Goal: Task Accomplishment & Management: Use online tool/utility

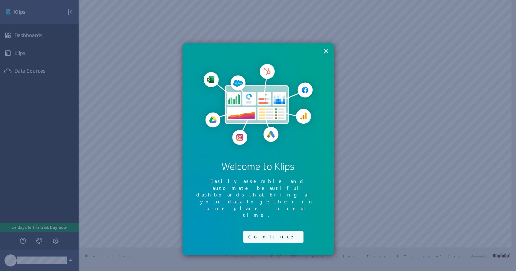
click at [261, 231] on button "Continue" at bounding box center [273, 237] width 60 height 12
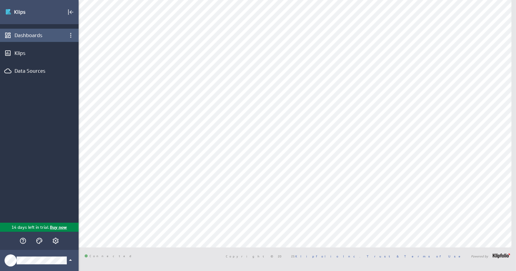
click at [35, 36] on div "Dashboards" at bounding box center [40, 35] width 50 height 7
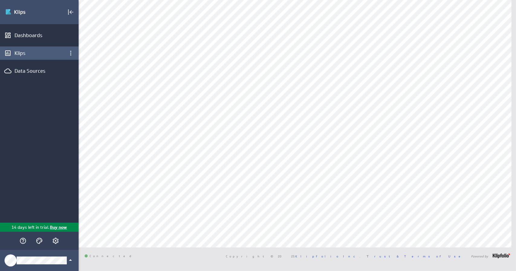
click at [31, 51] on div "Klips" at bounding box center [40, 53] width 50 height 7
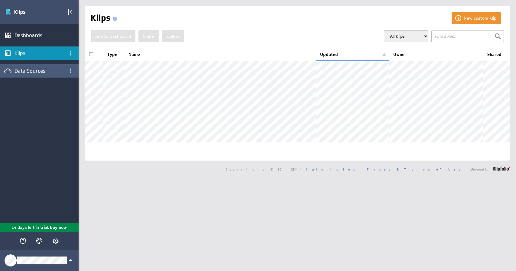
click at [30, 70] on div "Data Sources" at bounding box center [40, 71] width 50 height 7
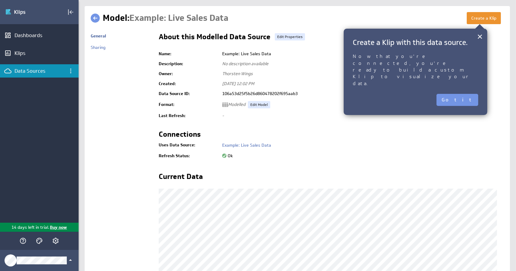
click at [465, 94] on button "Got it" at bounding box center [457, 100] width 42 height 12
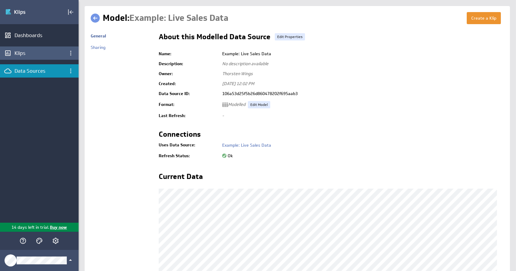
click at [31, 54] on div "Klips" at bounding box center [40, 53] width 50 height 7
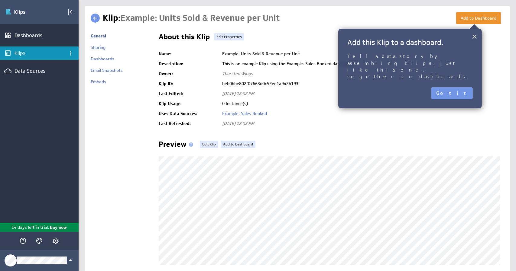
click at [473, 38] on button "×" at bounding box center [474, 37] width 6 height 12
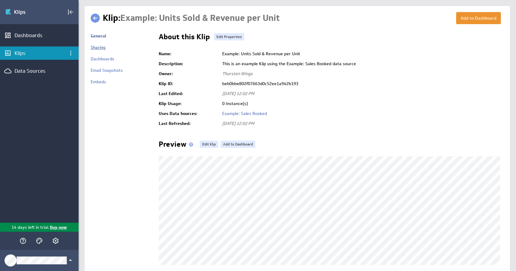
click at [93, 47] on link "Sharing" at bounding box center [98, 47] width 15 height 5
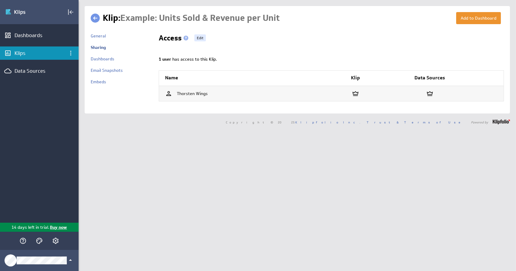
click at [20, 54] on div "Klips" at bounding box center [40, 53] width 50 height 7
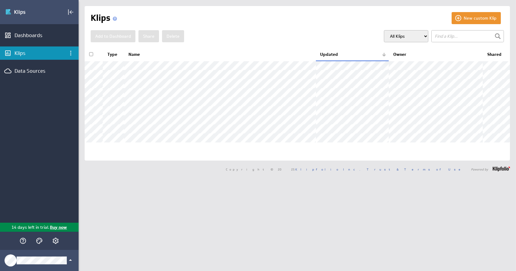
click at [409, 32] on select "All Klips My Klips Group: Default" at bounding box center [406, 36] width 44 height 12
click at [380, 27] on div "New custom Klip Klips Add to Dashboard Share [GEOGRAPHIC_DATA]" at bounding box center [297, 83] width 425 height 155
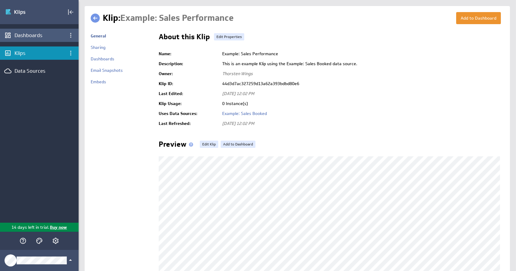
click at [40, 35] on div "Dashboards" at bounding box center [40, 35] width 50 height 7
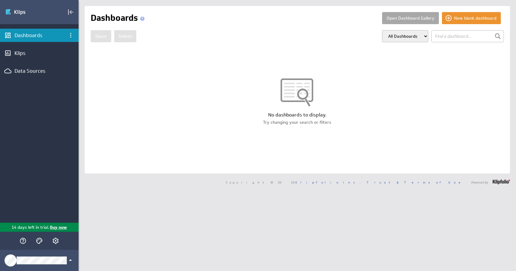
click at [404, 19] on button "Open Dashboard Gallery" at bounding box center [410, 18] width 57 height 12
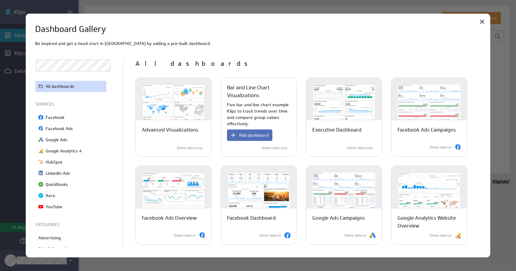
click at [254, 100] on div "Bar and Line Chart Visualizations Five bar and line chart example Klips to trac…" at bounding box center [259, 117] width 76 height 79
click at [248, 131] on button "Add dashboard" at bounding box center [249, 135] width 45 height 11
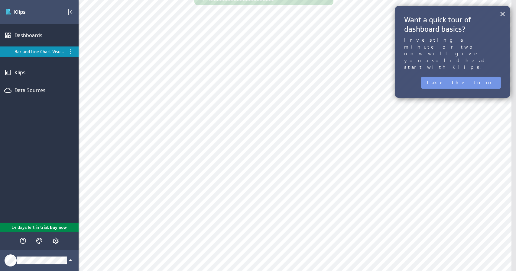
click at [324, 8] on body "(no message) Edit Dashboards Bar and Line Chart Visualizations Klips Data Sourc…" at bounding box center [258, 135] width 516 height 271
click at [482, 77] on button "Take the tour" at bounding box center [461, 83] width 80 height 12
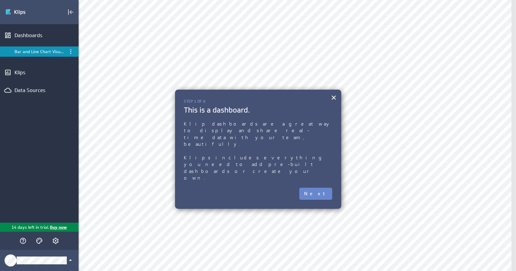
click at [321, 188] on button "Next" at bounding box center [315, 194] width 33 height 12
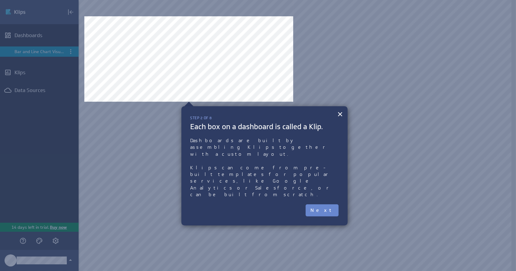
click at [328, 205] on button "Next" at bounding box center [322, 211] width 33 height 12
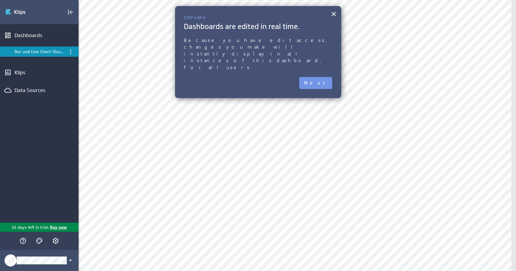
drag, startPoint x: 328, startPoint y: 34, endPoint x: 326, endPoint y: 49, distance: 14.6
click at [328, 36] on div "× Step 3 of 8 Dashboards are edited in real time. Because you have edit access,…" at bounding box center [258, 52] width 166 height 92
click at [327, 77] on button "Next" at bounding box center [315, 83] width 33 height 12
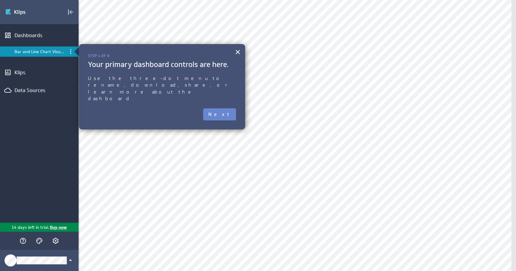
click at [222, 108] on button "Next" at bounding box center [219, 114] width 33 height 12
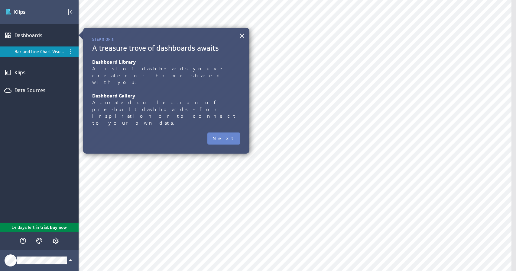
click at [232, 133] on button "Next" at bounding box center [223, 139] width 33 height 12
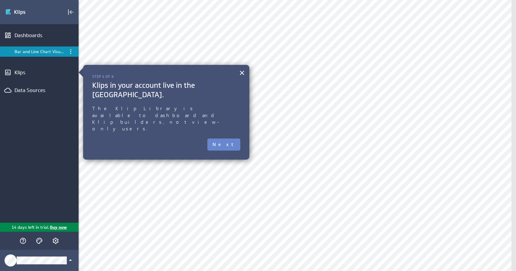
click at [231, 139] on button "Next" at bounding box center [223, 145] width 33 height 12
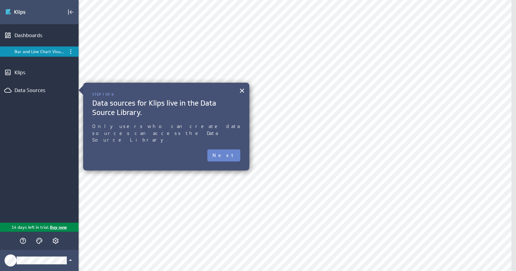
click at [230, 150] on button "Next" at bounding box center [223, 156] width 33 height 12
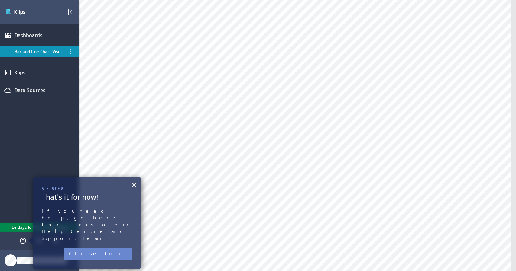
click at [118, 248] on button "Close tour" at bounding box center [98, 254] width 69 height 12
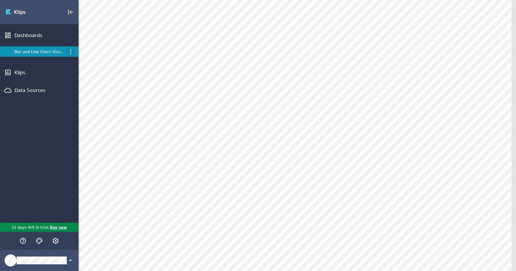
click at [69, 50] on icon "Menu" at bounding box center [70, 51] width 7 height 7
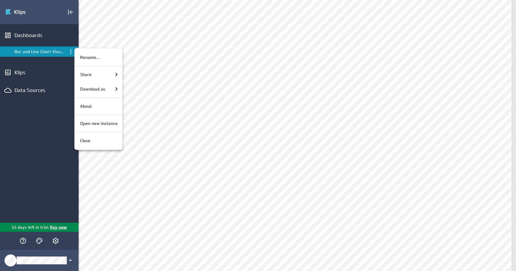
click at [261, 3] on div at bounding box center [258, 135] width 516 height 271
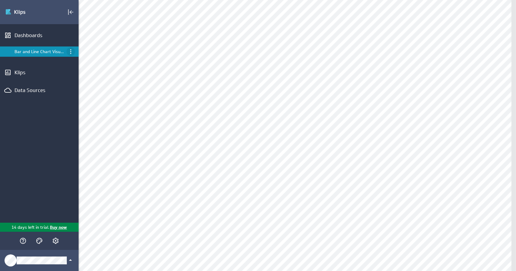
click at [70, 54] on icon "Menu" at bounding box center [70, 51] width 1 height 5
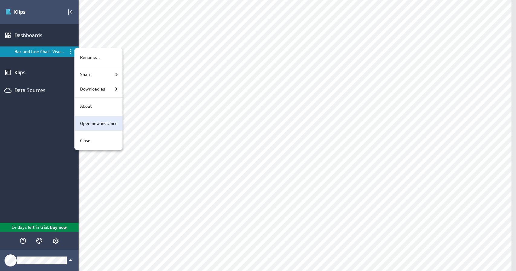
click at [99, 122] on p "Open new instance" at bounding box center [98, 124] width 37 height 6
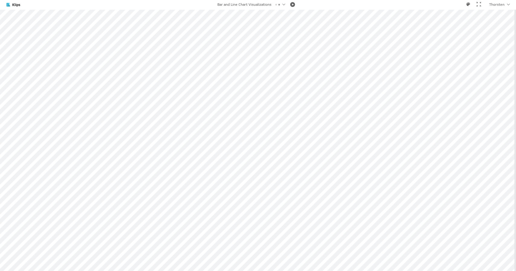
click at [477, 5] on div at bounding box center [478, 4] width 5 height 5
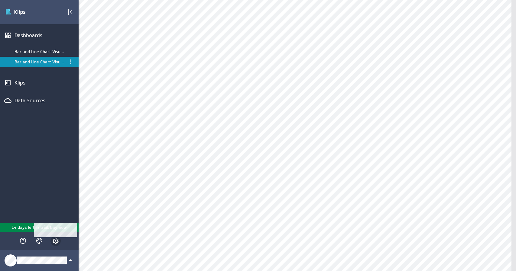
click at [54, 241] on icon "Account and settings" at bounding box center [55, 241] width 7 height 7
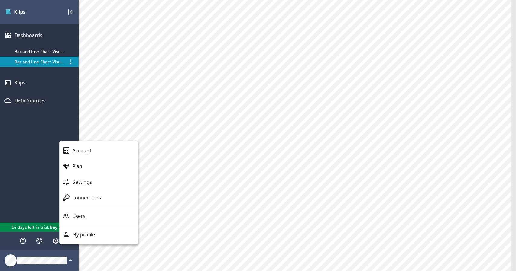
click at [499, 9] on div at bounding box center [258, 135] width 516 height 271
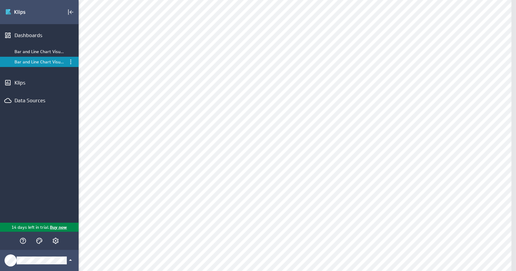
click at [500, 6] on div at bounding box center [258, 135] width 516 height 271
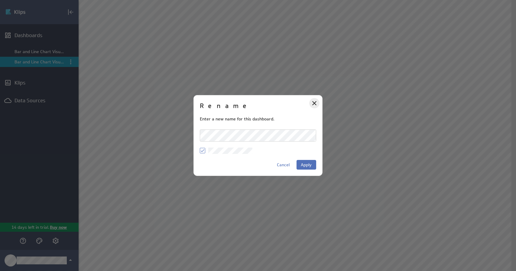
click at [314, 102] on icon "Close" at bounding box center [314, 103] width 7 height 7
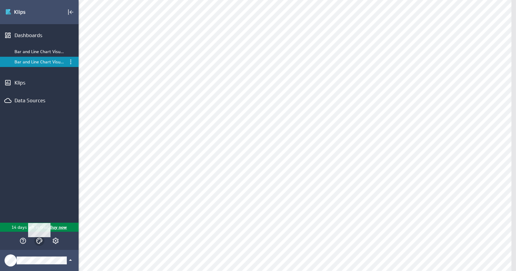
click at [40, 241] on icon "Themes" at bounding box center [39, 241] width 7 height 7
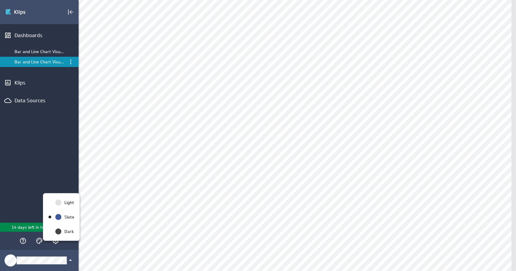
click at [50, 245] on div at bounding box center [258, 135] width 516 height 271
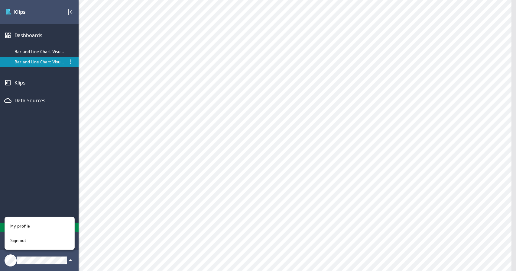
click at [44, 189] on div at bounding box center [258, 135] width 516 height 271
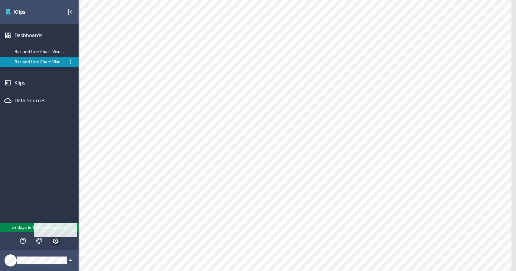
click at [56, 240] on icon "Account and settings" at bounding box center [55, 241] width 7 height 7
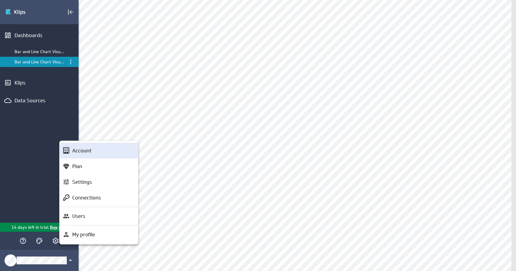
click at [81, 149] on p "Account" at bounding box center [81, 151] width 19 height 8
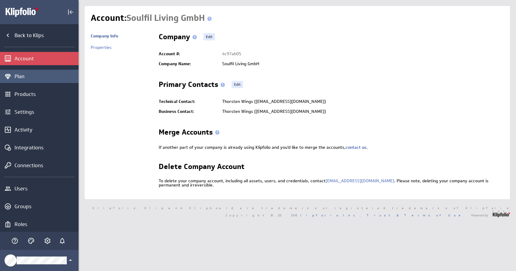
click at [33, 76] on div "Plan" at bounding box center [46, 76] width 63 height 7
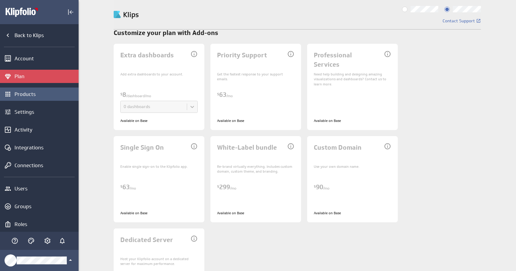
scroll to position [453, 0]
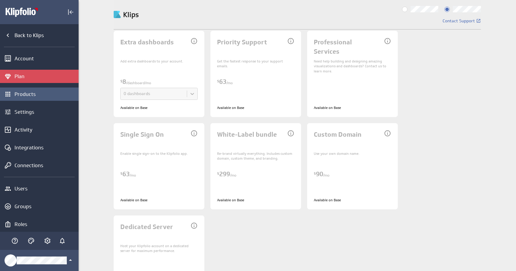
click at [26, 95] on div "Products" at bounding box center [46, 94] width 63 height 7
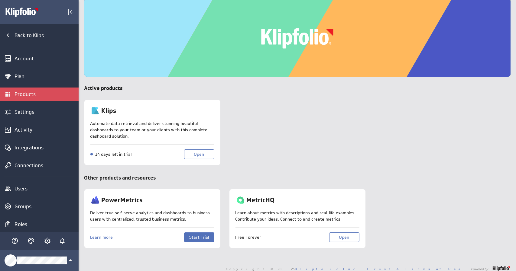
scroll to position [30, 0]
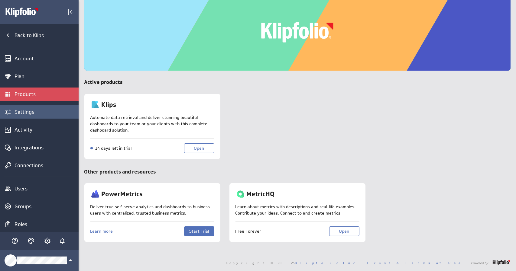
click at [26, 110] on div "Settings" at bounding box center [46, 112] width 63 height 7
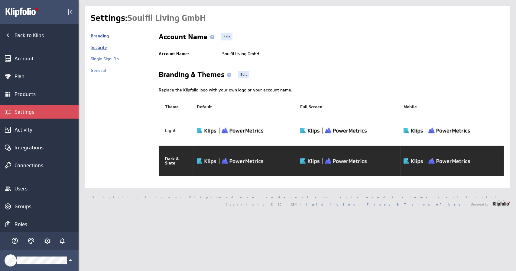
click at [100, 49] on link "Security" at bounding box center [99, 47] width 16 height 5
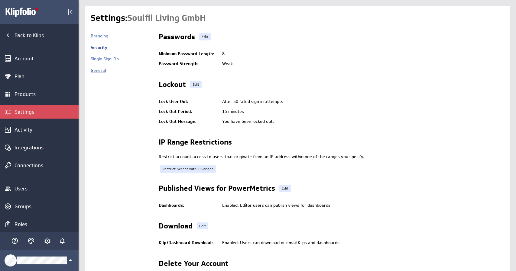
click at [98, 69] on link "General" at bounding box center [98, 70] width 15 height 5
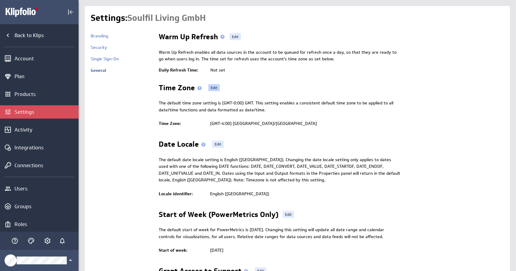
click at [212, 88] on link "Edit" at bounding box center [213, 87] width 11 height 7
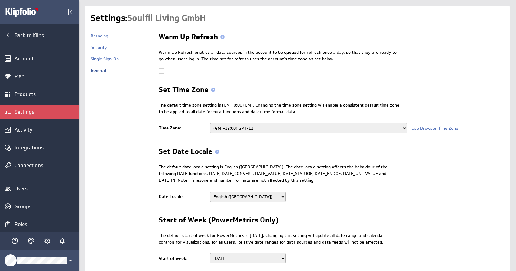
select select
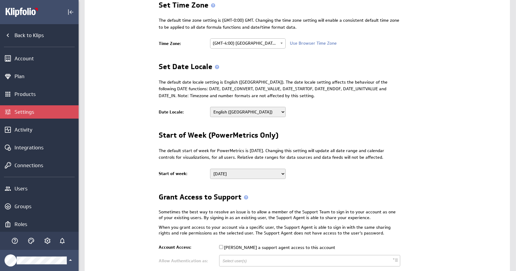
scroll to position [1251, 0]
click at [247, 43] on span "(GMT-4:00) America/Toronto" at bounding box center [245, 43] width 65 height 9
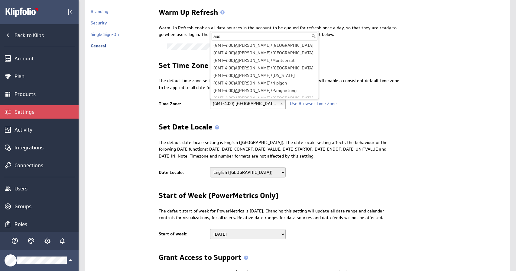
scroll to position [0, 0]
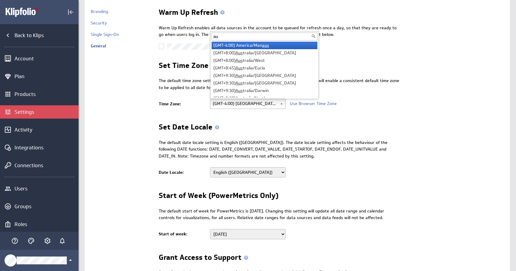
type input "a"
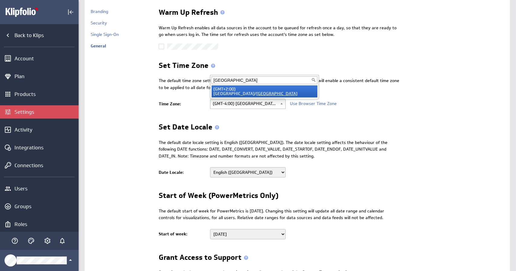
type input "berlin"
click at [259, 94] on em "Berlin" at bounding box center [276, 93] width 41 height 5
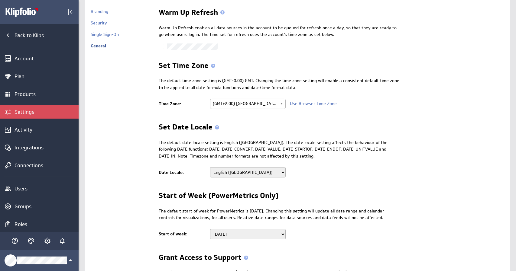
click at [141, 102] on td "Branding Security Single Sign-On General" at bounding box center [122, 182] width 62 height 352
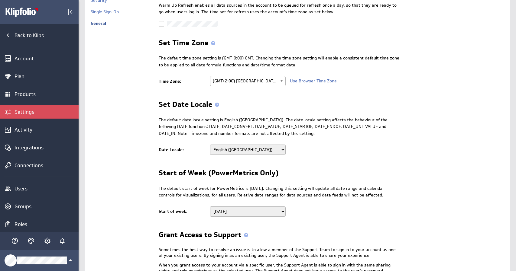
scroll to position [85, 0]
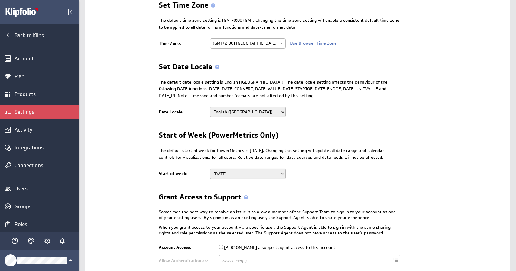
click at [254, 113] on select "Albanian Albanian (Albania) Arabic Arabic (Algeria) Arabic (Bahrain) Arabic (Eg…" at bounding box center [248, 112] width 76 height 10
click at [184, 110] on td "Date Locale:" at bounding box center [183, 112] width 48 height 15
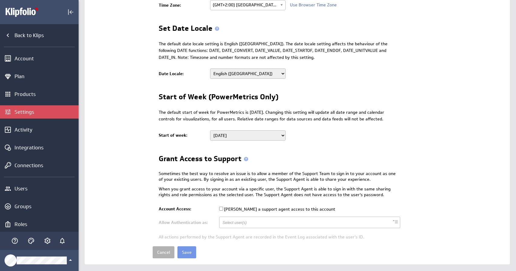
scroll to position [133, 0]
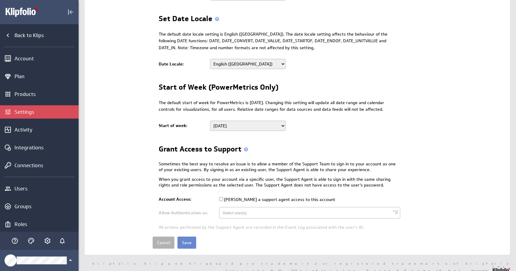
click at [185, 240] on input "Save" at bounding box center [186, 243] width 19 height 12
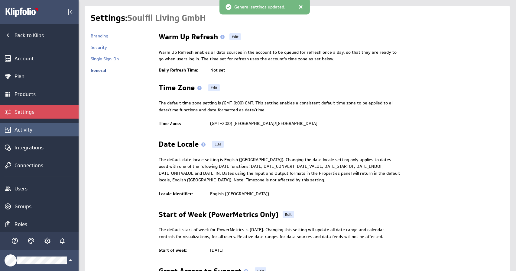
click at [34, 129] on div "Activity" at bounding box center [46, 130] width 63 height 7
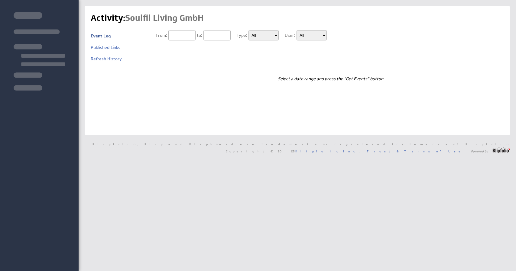
type input "09/30/2025"
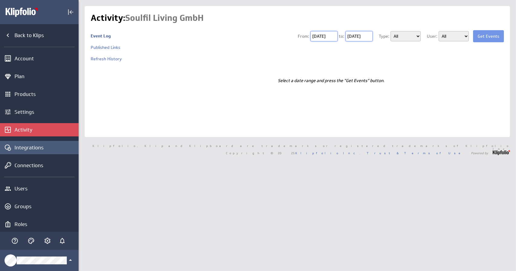
click at [27, 150] on div "Integrations" at bounding box center [46, 147] width 63 height 7
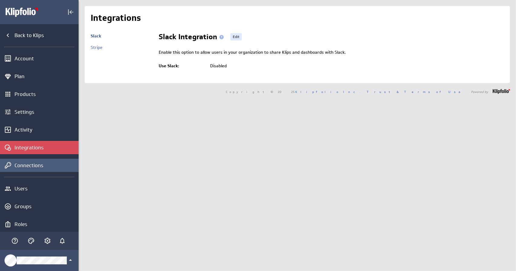
click at [26, 164] on div "Connections" at bounding box center [46, 165] width 63 height 7
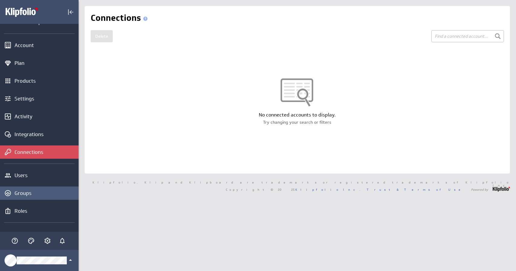
scroll to position [27, 0]
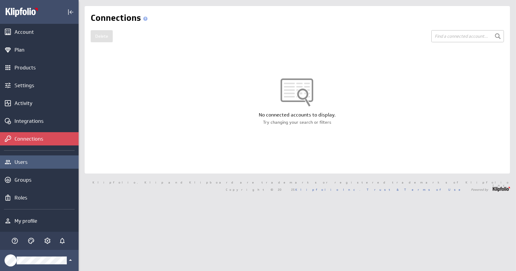
click at [23, 164] on div "Users" at bounding box center [46, 162] width 63 height 7
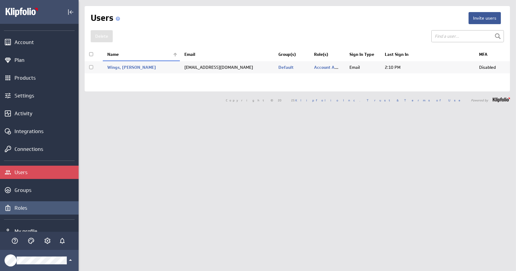
scroll to position [27, 0]
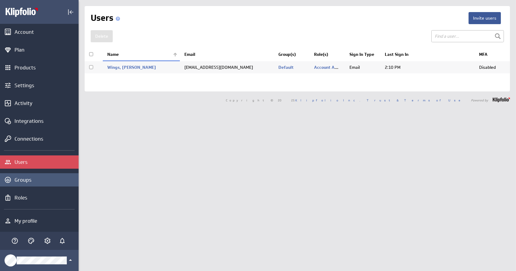
click at [27, 182] on div "Groups" at bounding box center [46, 180] width 63 height 7
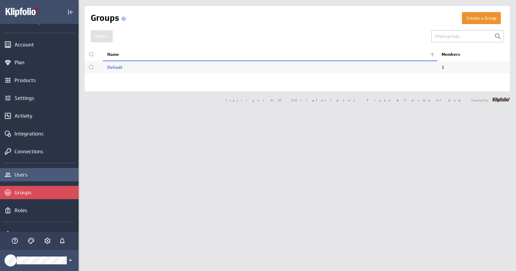
scroll to position [27, 0]
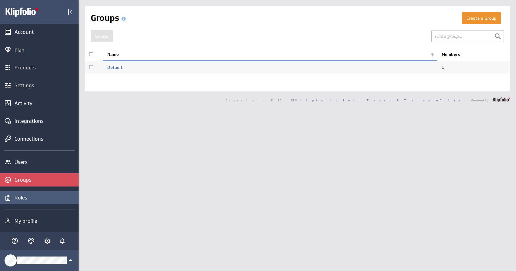
click at [19, 197] on div "Roles" at bounding box center [46, 198] width 63 height 7
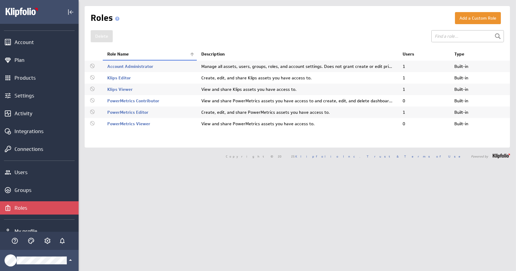
scroll to position [27, 0]
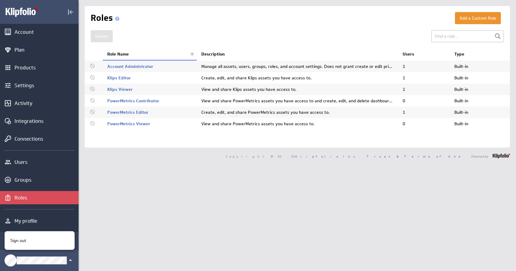
click at [118, 211] on div at bounding box center [258, 135] width 516 height 271
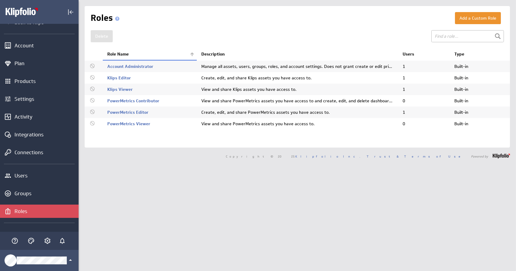
scroll to position [0, 0]
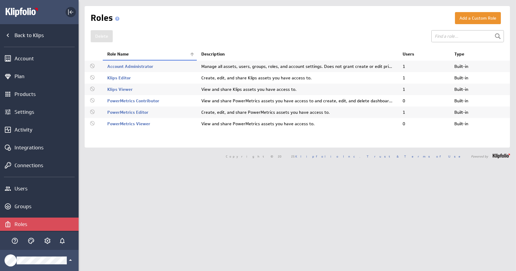
click at [70, 11] on icon "Collapse" at bounding box center [70, 11] width 7 height 7
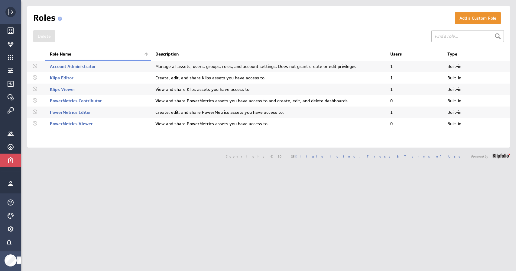
click at [13, 13] on icon "Expand" at bounding box center [10, 11] width 7 height 7
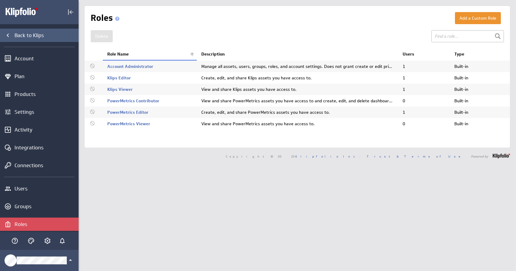
click at [24, 33] on div "Back to Klips" at bounding box center [46, 35] width 63 height 7
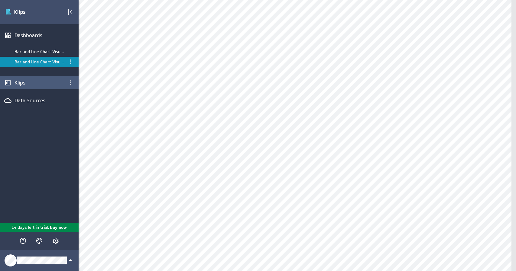
click at [18, 82] on div "Klips" at bounding box center [40, 82] width 50 height 7
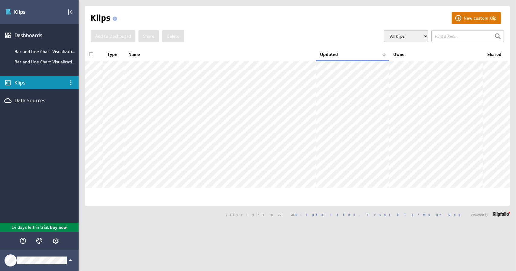
click at [473, 17] on button "New custom Klip" at bounding box center [475, 18] width 49 height 12
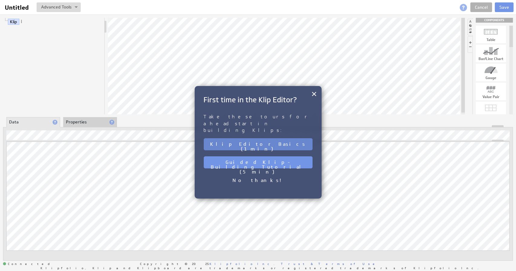
click at [289, 138] on button "Klip Editor Basics (1 min)" at bounding box center [258, 144] width 109 height 12
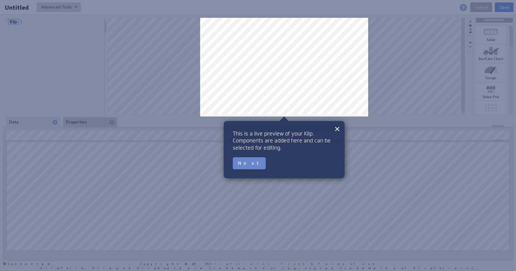
click at [243, 163] on button "Next" at bounding box center [249, 163] width 33 height 12
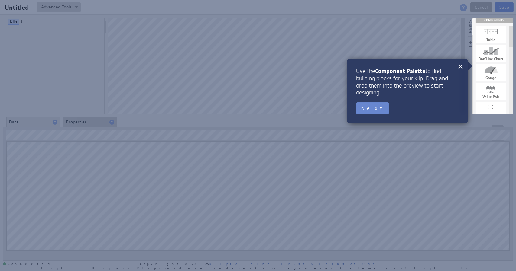
click at [364, 106] on button "Next" at bounding box center [372, 108] width 33 height 12
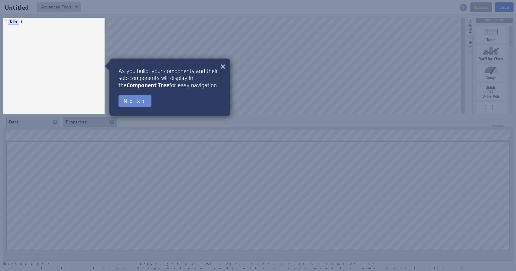
click at [130, 101] on button "Next" at bounding box center [134, 101] width 33 height 12
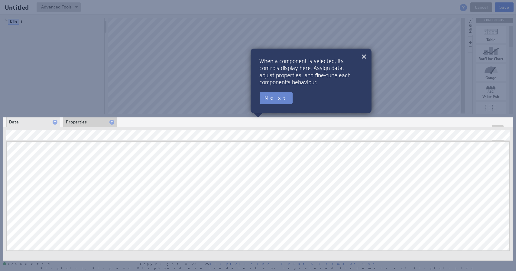
click at [272, 96] on button "Next" at bounding box center [276, 98] width 33 height 12
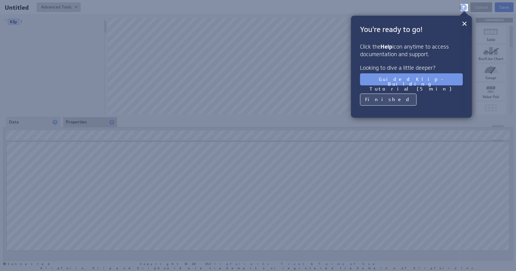
click at [374, 99] on button "Finished" at bounding box center [388, 100] width 57 height 12
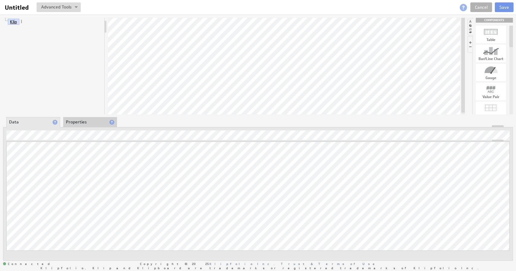
click at [15, 22] on link "Klip" at bounding box center [13, 22] width 11 height 6
click at [21, 21] on span at bounding box center [21, 21] width 4 height 4
click at [18, 31] on div "Klip" at bounding box center [54, 66] width 102 height 97
click at [86, 124] on li "Properties" at bounding box center [90, 122] width 54 height 10
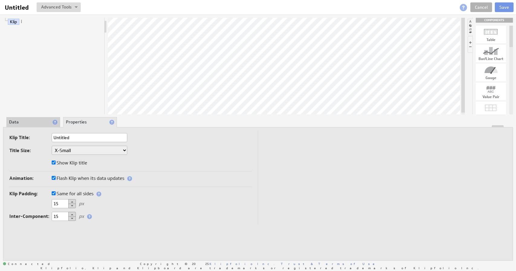
click at [149, 146] on div "Title Size: XX-Small X-Small Small Medium Large X-Large XX-Large" at bounding box center [130, 151] width 242 height 10
click at [33, 120] on li "Data" at bounding box center [33, 122] width 54 height 10
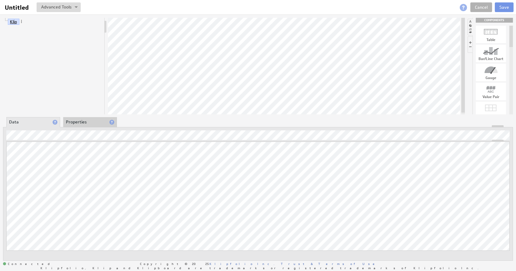
click at [17, 21] on link "Klip" at bounding box center [13, 22] width 11 height 6
click at [21, 21] on span at bounding box center [21, 21] width 4 height 4
click at [33, 47] on div "View source" at bounding box center [53, 49] width 60 height 10
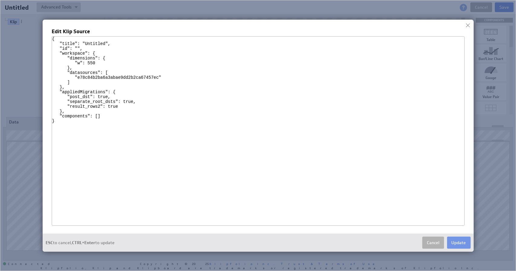
click at [211, 70] on textarea "{ "title": "Untitled", "id": "", "workspace": { "dimensions": { "w": 550 }, "da…" at bounding box center [258, 131] width 413 height 190
drag, startPoint x: 138, startPoint y: 82, endPoint x: 165, endPoint y: 119, distance: 46.1
click at [162, 118] on textarea "{ "title": "Untitled", "id": "", "workspace": { "dimensions": { "w": 550 }, "da…" at bounding box center [258, 131] width 413 height 190
click at [165, 119] on textarea "{ "title": "Untitled", "id": "", "workspace": { "dimensions": { "w": 550 }, "da…" at bounding box center [258, 131] width 413 height 190
click at [436, 244] on button "Cancel" at bounding box center [433, 243] width 22 height 12
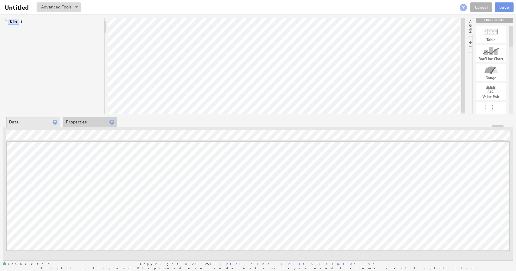
click at [79, 121] on li "Properties" at bounding box center [90, 122] width 54 height 10
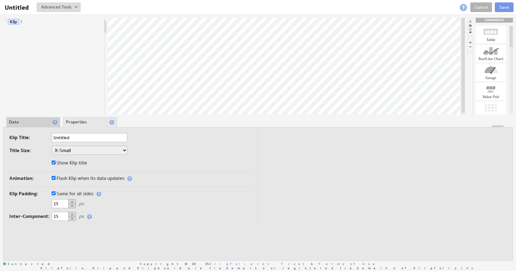
click at [74, 147] on select "XX-Small X-Small Small Medium Large X-Large XX-Large" at bounding box center [90, 150] width 76 height 9
click at [150, 144] on div "Klip Title: Untitled Title Size: XX-Small X-Small Small Medium Large X-Large XX…" at bounding box center [130, 152] width 242 height 38
click at [83, 137] on input "Untitled" at bounding box center [90, 137] width 76 height 9
click at [36, 145] on div "Klip Title: Untitled Title Size: XX-Small X-Small Small Medium Large X-Large XX…" at bounding box center [130, 152] width 242 height 38
click at [77, 150] on select "XX-Small X-Small Small Medium Large X-Large XX-Large" at bounding box center [90, 150] width 76 height 9
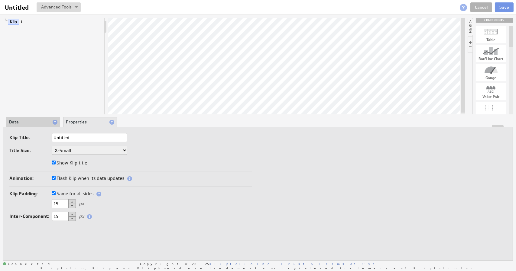
click at [76, 150] on select "XX-Small X-Small Small Medium Large X-Large XX-Large" at bounding box center [90, 150] width 76 height 9
click at [38, 124] on li "Data" at bounding box center [33, 122] width 54 height 10
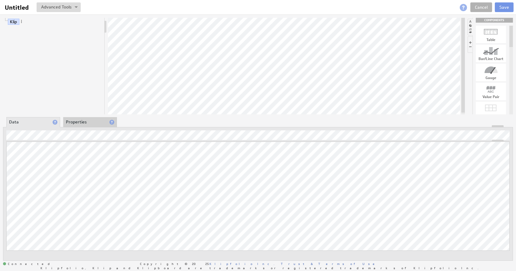
click at [470, 43] on li at bounding box center [469, 44] width 5 height 17
click at [470, 46] on li at bounding box center [469, 44] width 5 height 17
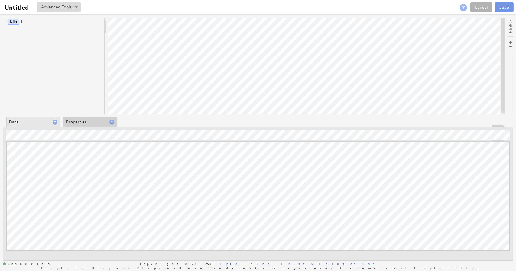
click at [510, 44] on li at bounding box center [510, 44] width 5 height 17
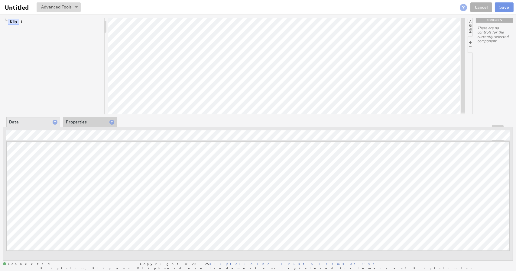
click at [469, 21] on li at bounding box center [469, 27] width 5 height 17
click at [470, 25] on li at bounding box center [469, 27] width 5 height 17
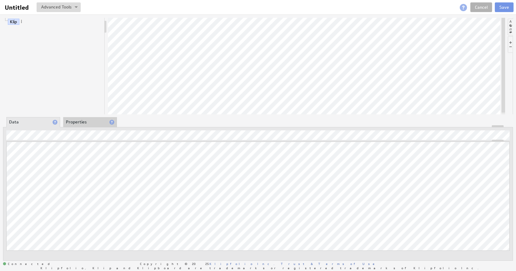
click at [510, 30] on li at bounding box center [510, 27] width 5 height 17
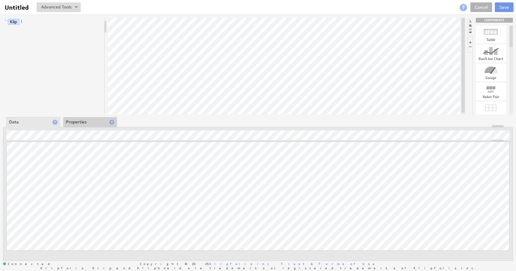
click at [514, 31] on div "Klip COMPONENTS Table Bar/Line Chart Gauge Value Pair Layout Grid Separator Lab…" at bounding box center [258, 140] width 516 height 250
drag, startPoint x: 497, startPoint y: 32, endPoint x: 279, endPoint y: 52, distance: 218.2
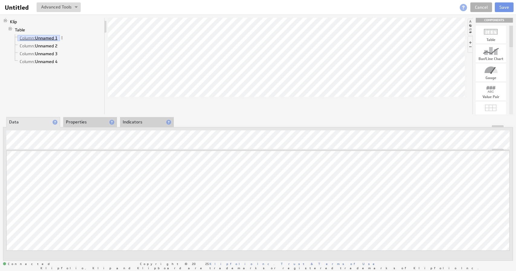
click at [49, 37] on link "Column: Unnamed 1" at bounding box center [39, 38] width 42 height 6
click at [63, 37] on span at bounding box center [62, 38] width 4 height 4
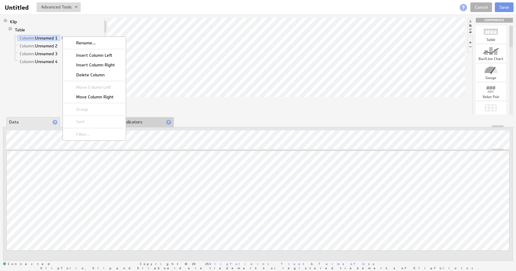
click at [80, 31] on li "Table Column: Unnamed 1 Column: Unnamed 2 Column: Unnamed 3 Column: Unnamed 4" at bounding box center [55, 46] width 94 height 40
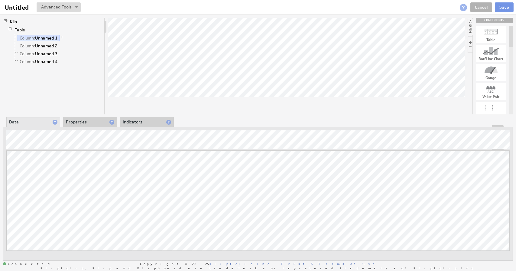
click at [40, 37] on link "Column: Unnamed 1" at bounding box center [39, 38] width 42 height 6
click at [28, 37] on span "Column:" at bounding box center [27, 37] width 15 height 5
click at [47, 36] on link "Column: Unnamed 1" at bounding box center [39, 38] width 42 height 6
click at [66, 11] on button at bounding box center [59, 7] width 44 height 10
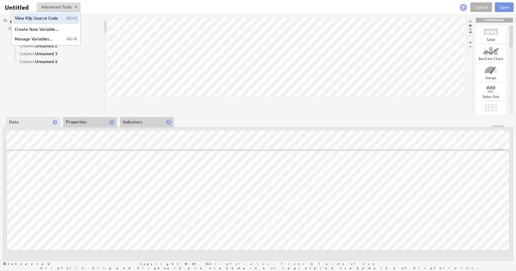
click at [54, 18] on td "View Klip Source Code" at bounding box center [38, 18] width 50 height 10
type textarea "{ "title": "Untitled", "id": "", "workspace": { "dimensions": { "w": 550 }, "da…"
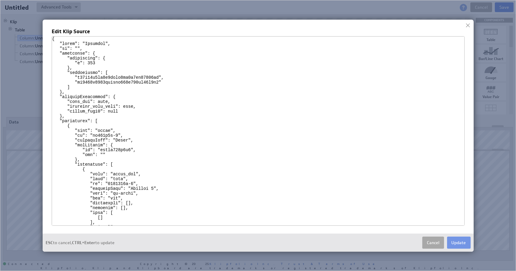
click at [436, 244] on button "Cancel" at bounding box center [433, 243] width 22 height 12
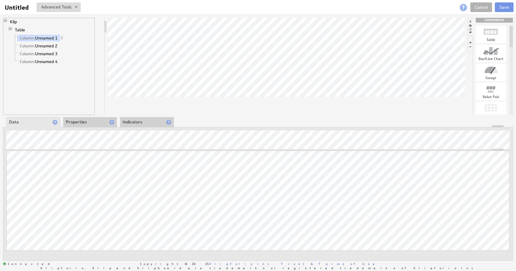
drag, startPoint x: 106, startPoint y: 28, endPoint x: 95, endPoint y: 35, distance: 12.7
click at [95, 35] on div "Klip Table Column: Unnamed 1 Column: Unnamed 2 Column: Unnamed 3 Column: Unname…" at bounding box center [54, 66] width 102 height 97
click at [53, 38] on link "Column: Unnamed 1" at bounding box center [39, 38] width 42 height 6
click at [46, 37] on link "Column: Unnamed 1" at bounding box center [39, 38] width 42 height 6
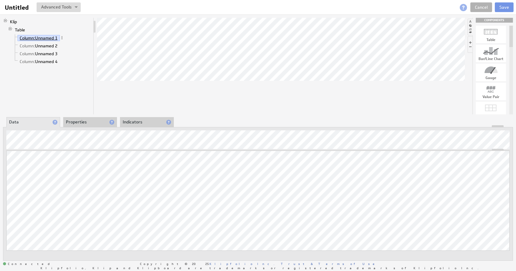
click at [34, 38] on span "Column:" at bounding box center [27, 37] width 15 height 5
click at [63, 37] on span at bounding box center [62, 38] width 4 height 4
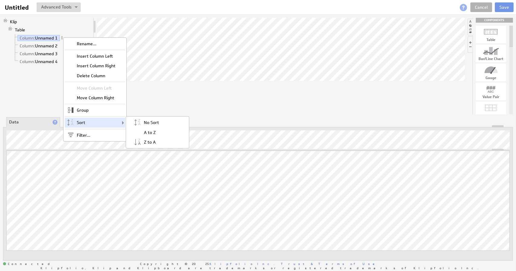
click at [160, 95] on div at bounding box center [281, 66] width 368 height 97
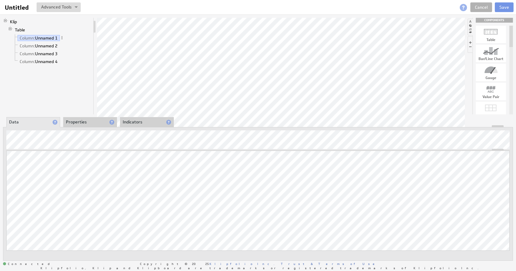
click at [492, 51] on div at bounding box center [491, 51] width 30 height 10
drag, startPoint x: 490, startPoint y: 54, endPoint x: 471, endPoint y: 56, distance: 19.2
click at [487, 53] on div at bounding box center [491, 51] width 30 height 10
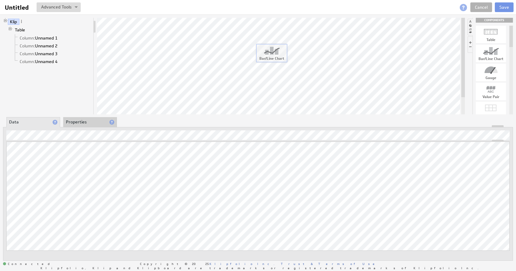
drag, startPoint x: 493, startPoint y: 51, endPoint x: 274, endPoint y: 51, distance: 219.4
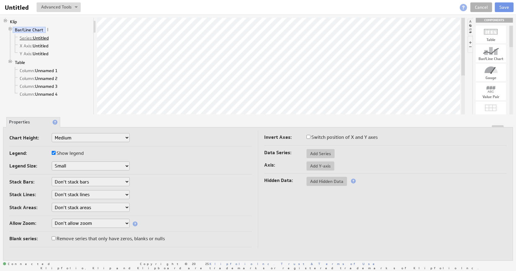
click at [38, 37] on link "Series: Untitled" at bounding box center [35, 38] width 34 height 6
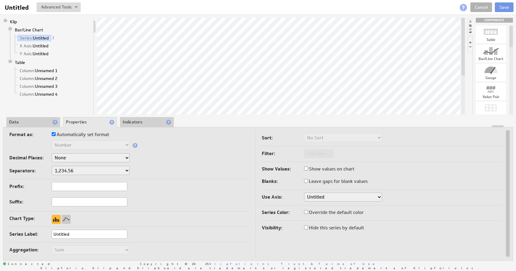
click at [66, 159] on select "None .# (1) .## (2) .### (3) .#### (4)" at bounding box center [91, 158] width 78 height 9
click at [64, 168] on select "1,234.56 1.234,56 1'234.56 1,234/56 1 234,56 1 234-56 1 234.56 1234.56" at bounding box center [91, 170] width 78 height 9
click at [63, 168] on select "1,234.56 1.234,56 1'234.56 1,234/56 1 234,56 1 234-56 1 234.56 1234.56" at bounding box center [91, 170] width 78 height 9
click at [60, 186] on input "text" at bounding box center [90, 186] width 76 height 9
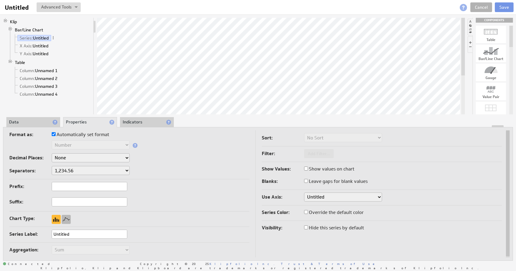
click at [64, 221] on div at bounding box center [66, 219] width 9 height 9
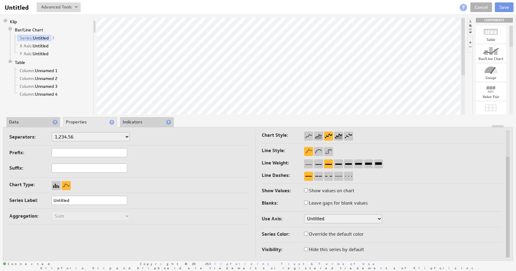
click at [76, 199] on input "Untitled" at bounding box center [90, 200] width 76 height 9
click at [172, 194] on td "Format as: Automatically set format Text Number Currency Percentage Date / Time…" at bounding box center [132, 177] width 246 height 161
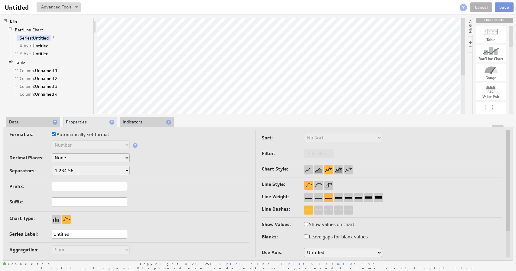
click at [32, 37] on span "Series:" at bounding box center [26, 37] width 13 height 5
click at [53, 37] on span at bounding box center [53, 38] width 4 height 4
click at [41, 42] on li "X Axis: Untitled" at bounding box center [52, 46] width 78 height 8
click at [41, 44] on link "X Axis: Untitled" at bounding box center [34, 46] width 33 height 6
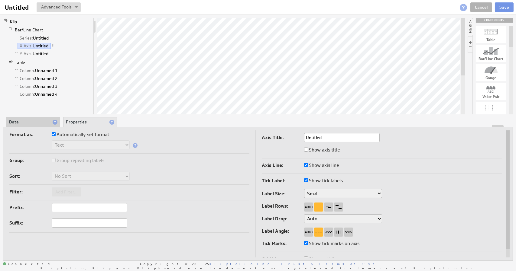
click at [53, 45] on span at bounding box center [53, 46] width 4 height 4
click at [35, 45] on link "X Axis: Untitled" at bounding box center [34, 46] width 33 height 6
click at [27, 119] on li "Data" at bounding box center [33, 122] width 54 height 10
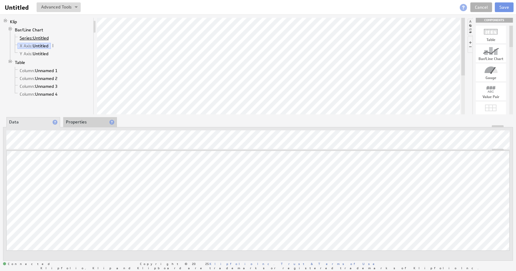
click at [30, 40] on span "Series:" at bounding box center [26, 37] width 13 height 5
click at [27, 44] on span "X Axis:" at bounding box center [26, 45] width 13 height 5
drag, startPoint x: 32, startPoint y: 61, endPoint x: 26, endPoint y: 51, distance: 11.7
click at [26, 51] on span "Y Axis:" at bounding box center [26, 53] width 13 height 5
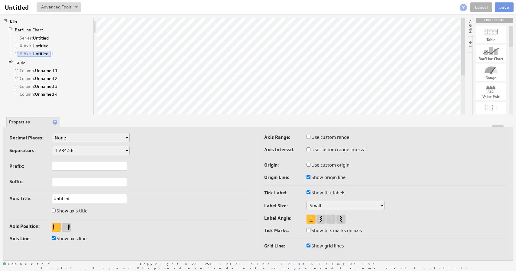
click at [36, 38] on link "Series: Untitled" at bounding box center [35, 38] width 34 height 6
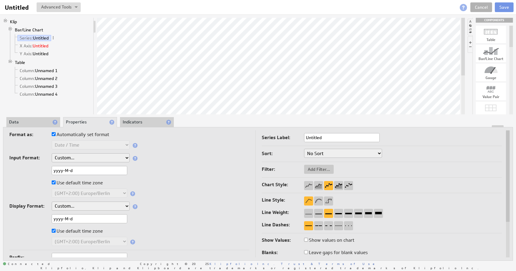
click at [37, 44] on link "X Axis: Untitled" at bounding box center [34, 46] width 33 height 6
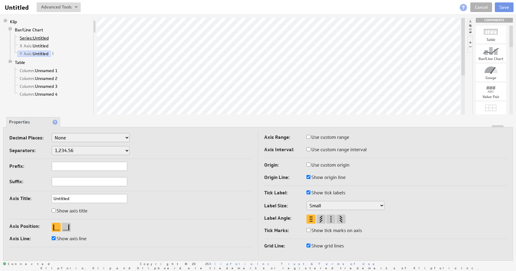
click at [29, 38] on span "Series:" at bounding box center [26, 37] width 13 height 5
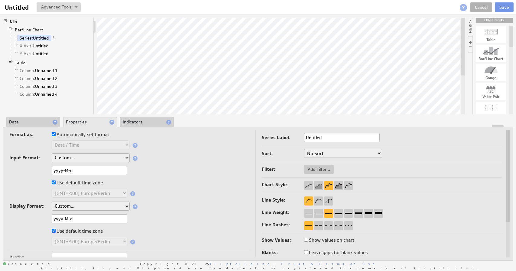
click at [28, 36] on span "Series:" at bounding box center [26, 37] width 13 height 5
click at [28, 47] on span "X Axis:" at bounding box center [26, 45] width 13 height 5
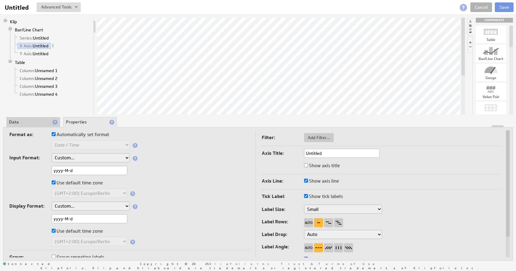
click at [39, 122] on li "Data" at bounding box center [33, 122] width 54 height 10
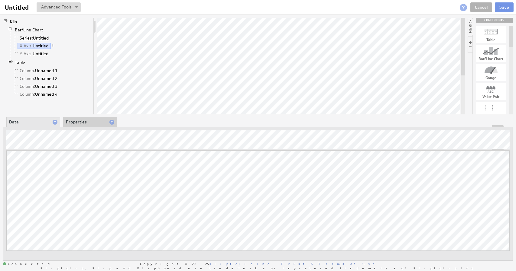
click at [23, 36] on span "Series:" at bounding box center [26, 37] width 13 height 5
click at [25, 52] on span "Y Axis:" at bounding box center [26, 53] width 13 height 5
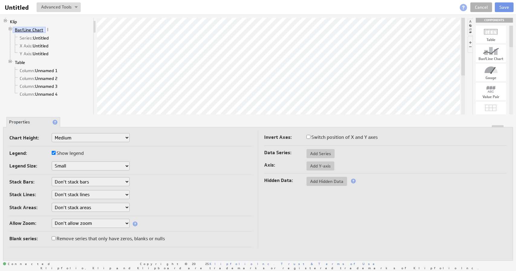
click at [27, 29] on link "Bar/Line Chart" at bounding box center [29, 30] width 33 height 6
click at [21, 37] on span "Series:" at bounding box center [26, 37] width 13 height 5
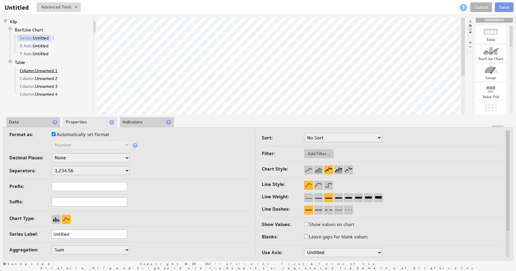
click at [23, 69] on span "Column:" at bounding box center [27, 70] width 15 height 5
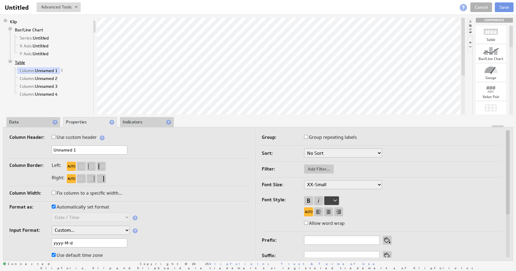
click at [18, 61] on link "Table" at bounding box center [20, 63] width 15 height 6
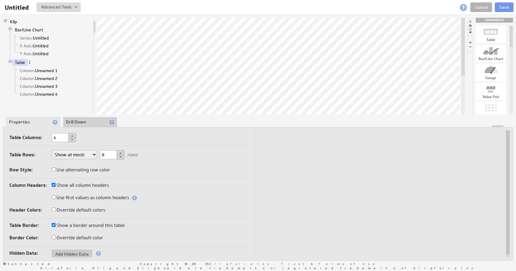
click at [30, 61] on span at bounding box center [29, 62] width 4 height 4
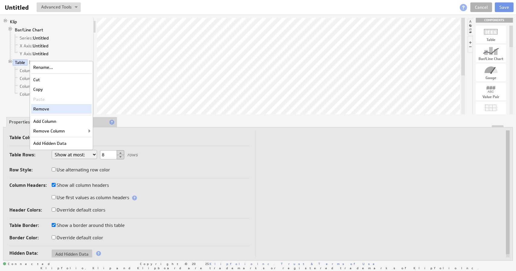
click at [44, 106] on div "Remove" at bounding box center [61, 109] width 60 height 10
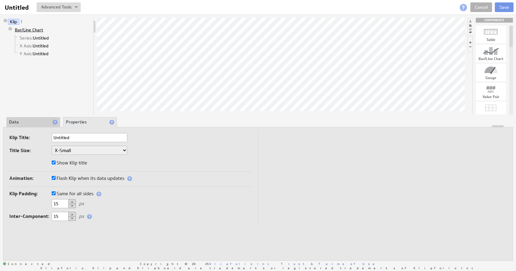
click at [19, 30] on link "Bar/Line Chart" at bounding box center [29, 30] width 33 height 6
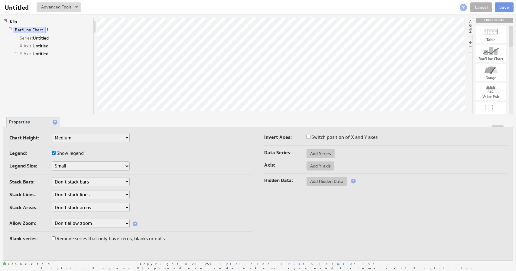
click at [47, 30] on span at bounding box center [48, 29] width 4 height 4
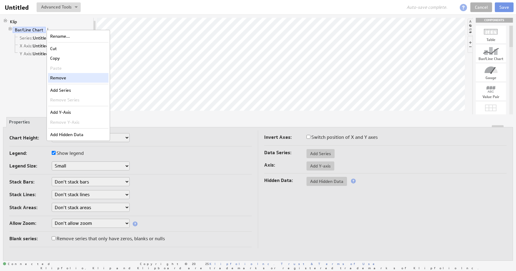
click at [59, 81] on div "Remove" at bounding box center [78, 78] width 60 height 10
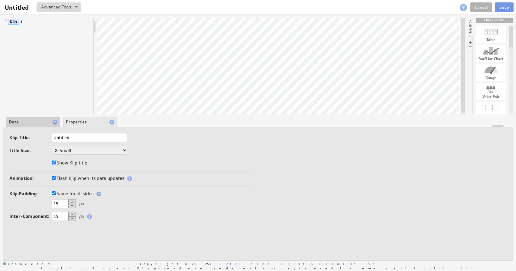
drag, startPoint x: 511, startPoint y: 49, endPoint x: 513, endPoint y: 34, distance: 15.4
click at [513, 34] on div "Klip COMPONENTS Table Bar/Line Chart Gauge Value Pair Layout Grid Separator Lab…" at bounding box center [258, 140] width 516 height 250
drag, startPoint x: 496, startPoint y: 54, endPoint x: 259, endPoint y: 39, distance: 237.4
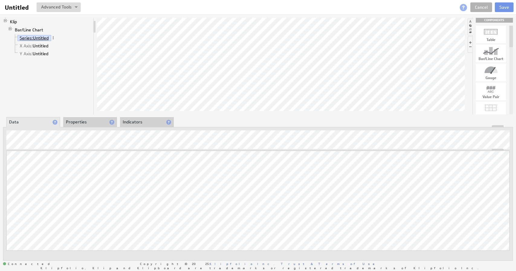
click at [26, 37] on span "Series:" at bounding box center [26, 37] width 13 height 5
click at [54, 122] on span at bounding box center [55, 122] width 5 height 5
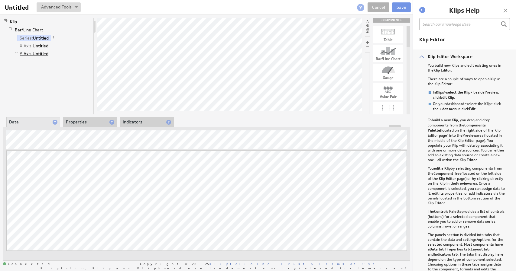
click at [26, 52] on span "Y Axis:" at bounding box center [26, 53] width 13 height 5
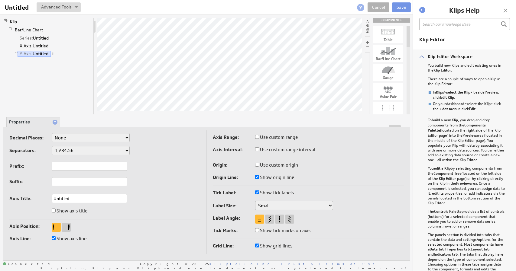
click at [29, 43] on span "X Axis:" at bounding box center [26, 45] width 13 height 5
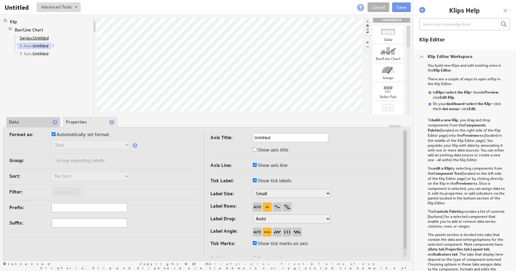
click at [26, 38] on span "Series:" at bounding box center [26, 37] width 13 height 5
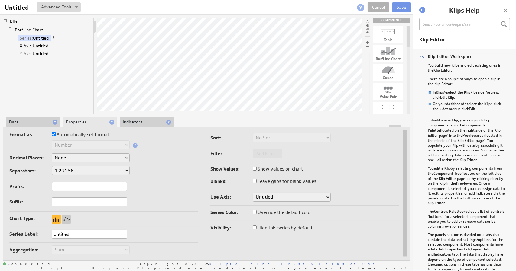
click at [27, 47] on span "X Axis:" at bounding box center [26, 45] width 13 height 5
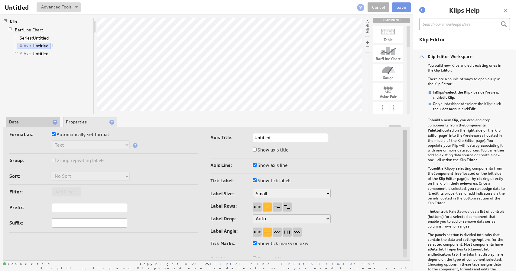
click at [27, 37] on span "Series:" at bounding box center [26, 37] width 13 height 5
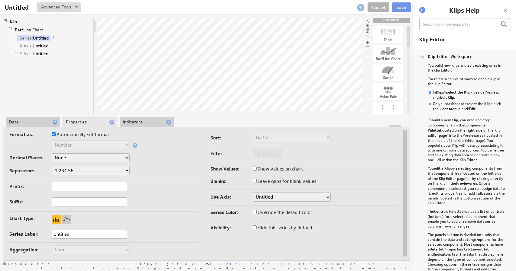
click at [22, 118] on li "Data" at bounding box center [33, 122] width 54 height 10
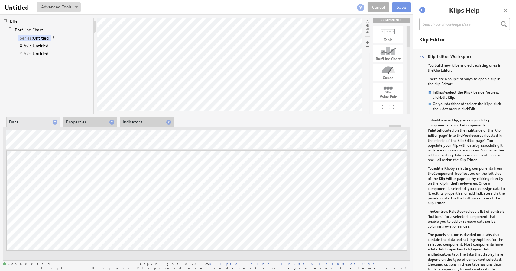
click at [25, 46] on span "X Axis:" at bounding box center [26, 45] width 13 height 5
click at [114, 247] on div "Remove" at bounding box center [135, 247] width 60 height 10
click at [29, 38] on span "Series:" at bounding box center [26, 37] width 13 height 5
click at [28, 46] on span "X Axis:" at bounding box center [26, 45] width 13 height 5
click at [382, 6] on link "Cancel" at bounding box center [378, 7] width 22 height 10
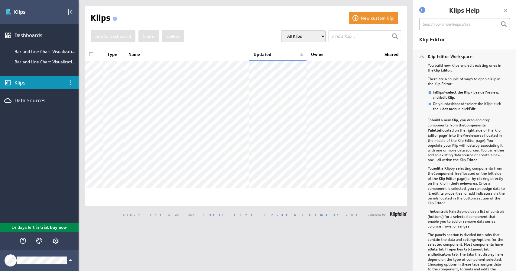
click at [37, 135] on div "Dashboards Bar and Line Chart Visualizations Bar and Line Chart Visualizations …" at bounding box center [39, 123] width 79 height 199
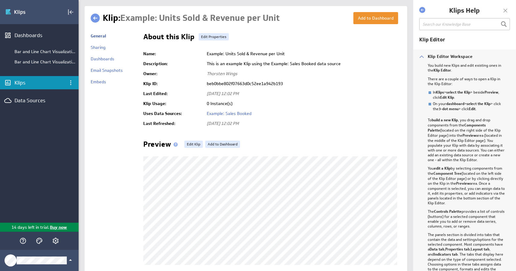
click at [22, 81] on div "Klips" at bounding box center [40, 82] width 50 height 7
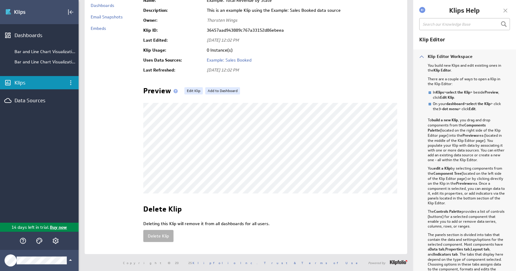
scroll to position [59, 0]
click at [196, 87] on link "Edit Klip" at bounding box center [193, 90] width 18 height 7
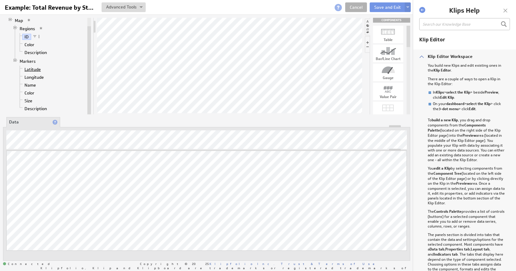
click at [32, 66] on link "Latitude" at bounding box center [32, 69] width 21 height 6
click at [30, 78] on link "Longitude" at bounding box center [34, 77] width 24 height 6
click at [28, 85] on link "Name" at bounding box center [30, 85] width 16 height 6
click at [28, 91] on link "Color" at bounding box center [29, 93] width 15 height 6
click at [28, 99] on link "Size" at bounding box center [28, 101] width 12 height 6
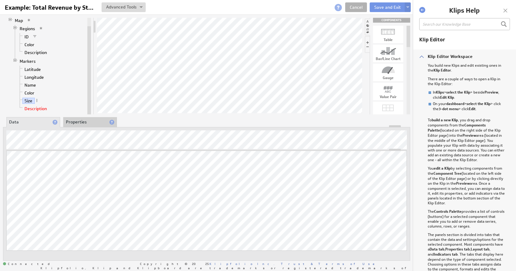
click at [30, 106] on link "Description" at bounding box center [35, 109] width 27 height 6
click at [27, 38] on link "ID" at bounding box center [26, 37] width 9 height 6
click at [28, 44] on link "Color" at bounding box center [29, 45] width 15 height 6
click at [26, 38] on link "ID" at bounding box center [26, 37] width 9 height 6
click at [28, 45] on link "Color" at bounding box center [29, 45] width 15 height 6
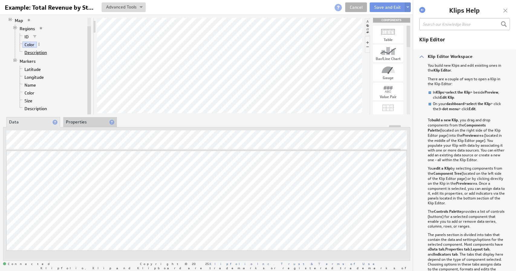
click at [29, 51] on link "Description" at bounding box center [35, 53] width 27 height 6
click at [22, 30] on link "Map" at bounding box center [19, 30] width 13 height 6
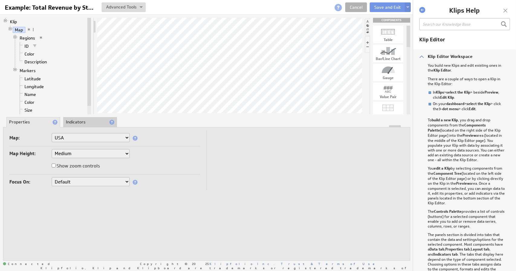
click at [81, 123] on li "Indicators" at bounding box center [90, 122] width 54 height 10
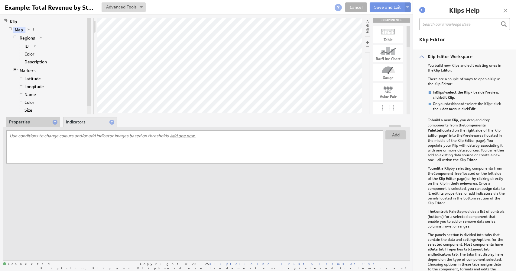
click at [31, 120] on li "Properties" at bounding box center [33, 122] width 54 height 10
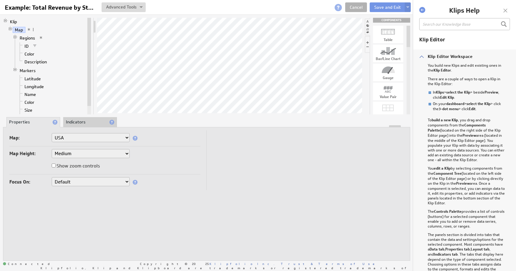
click at [72, 137] on select "World World by Region [GEOGRAPHIC_DATA] [GEOGRAPHIC_DATA] [GEOGRAPHIC_DATA] [GE…" at bounding box center [91, 137] width 78 height 9
click at [35, 144] on div "Map: World World by Region [GEOGRAPHIC_DATA] [GEOGRAPHIC_DATA] [GEOGRAPHIC_DATA…" at bounding box center [104, 139] width 191 height 13
click at [28, 37] on link "Regions" at bounding box center [28, 38] width 20 height 6
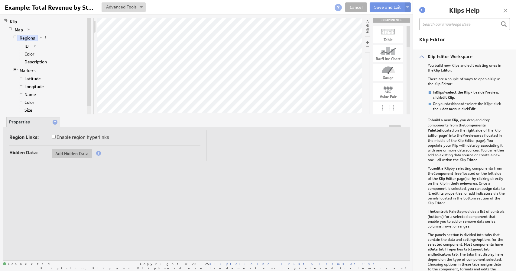
click at [29, 43] on link "ID" at bounding box center [26, 46] width 9 height 6
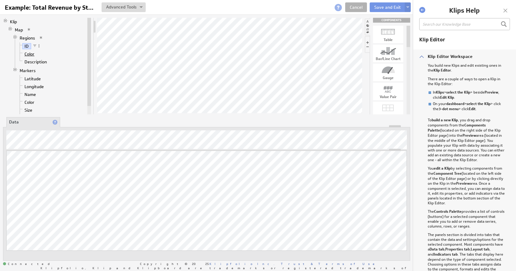
click at [29, 53] on link "Color" at bounding box center [29, 54] width 15 height 6
click at [34, 62] on link "Description" at bounding box center [35, 62] width 27 height 6
click at [78, 123] on li "Properties" at bounding box center [90, 122] width 54 height 10
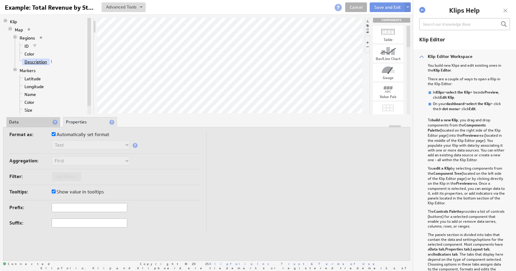
click at [39, 62] on link "Description" at bounding box center [35, 62] width 27 height 6
click at [33, 121] on li "Data" at bounding box center [33, 122] width 54 height 10
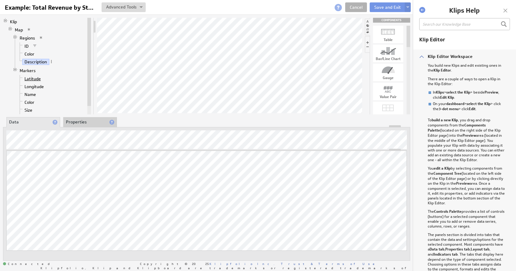
click at [27, 80] on link "Latitude" at bounding box center [32, 79] width 21 height 6
click at [33, 85] on link "Longitude" at bounding box center [34, 87] width 24 height 6
click at [33, 92] on link "Name" at bounding box center [30, 95] width 16 height 6
click at [31, 101] on link "Color" at bounding box center [29, 102] width 15 height 6
click at [28, 108] on link "Size" at bounding box center [28, 110] width 12 height 6
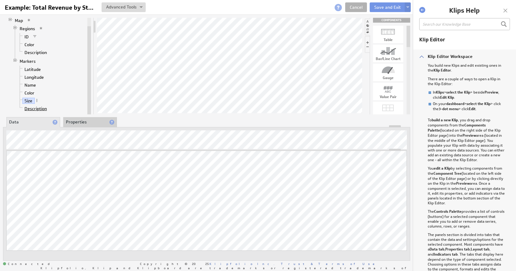
click at [33, 108] on link "Description" at bounding box center [35, 109] width 27 height 6
click at [354, 5] on link "Cancel" at bounding box center [356, 7] width 22 height 10
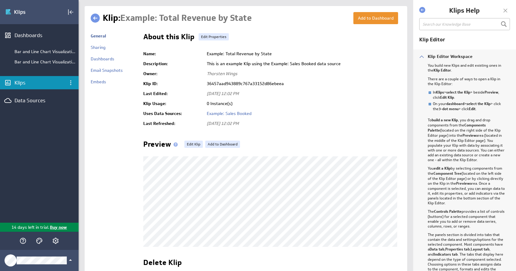
click at [25, 82] on div "Klips" at bounding box center [40, 82] width 50 height 7
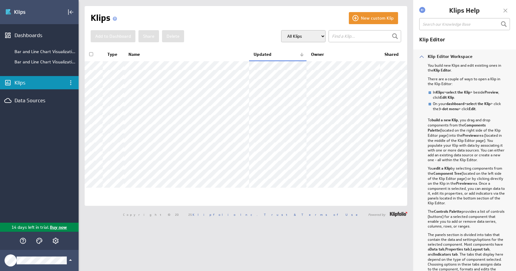
click at [232, 24] on div "New custom Klip Klips Add to Dashboard Share [GEOGRAPHIC_DATA]" at bounding box center [246, 106] width 322 height 200
drag, startPoint x: 96, startPoint y: 18, endPoint x: 181, endPoint y: 21, distance: 85.0
click at [180, 21] on div "Klips" at bounding box center [220, 18] width 258 height 12
click at [181, 21] on div "Klips" at bounding box center [220, 18] width 258 height 12
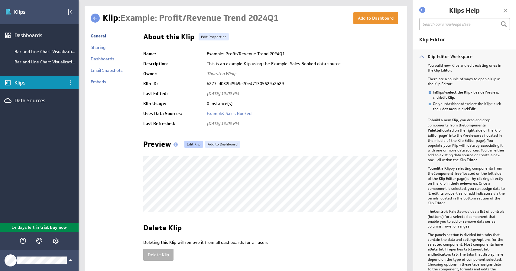
click at [187, 144] on link "Edit Klip" at bounding box center [193, 144] width 18 height 7
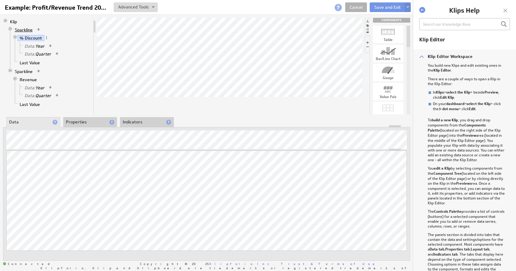
click at [26, 31] on link "Sparkline" at bounding box center [24, 30] width 22 height 6
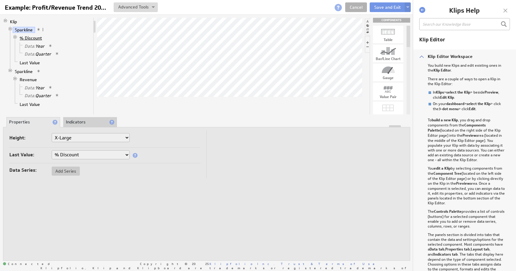
click at [32, 38] on link "% Discount" at bounding box center [31, 38] width 27 height 6
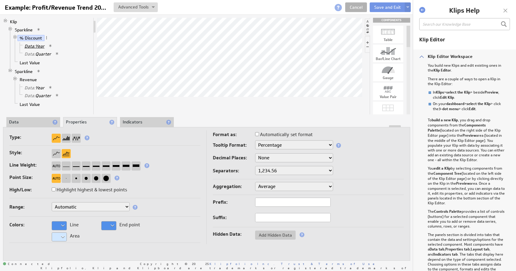
click at [30, 46] on span "Data:" at bounding box center [29, 46] width 11 height 5
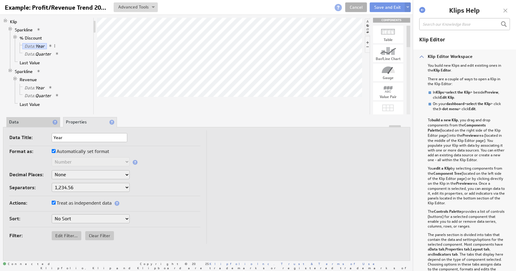
click at [21, 122] on li "Data" at bounding box center [33, 122] width 54 height 10
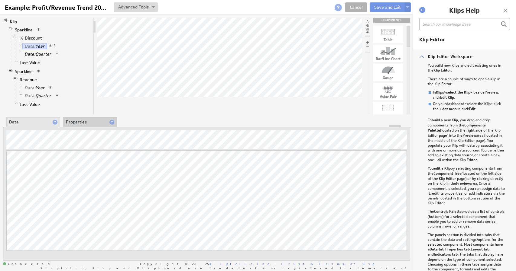
click at [31, 52] on span "Data:" at bounding box center [29, 53] width 11 height 5
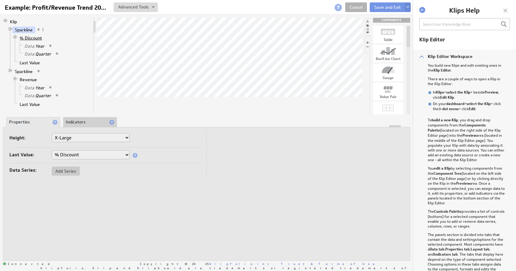
click at [30, 37] on link "% Discount" at bounding box center [31, 38] width 27 height 6
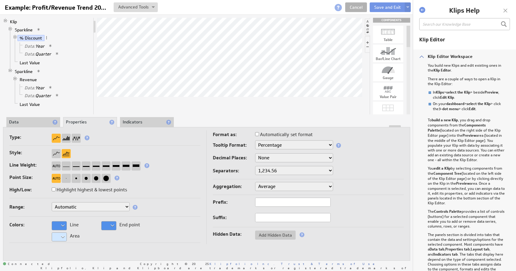
click at [21, 121] on li "Data" at bounding box center [33, 122] width 54 height 10
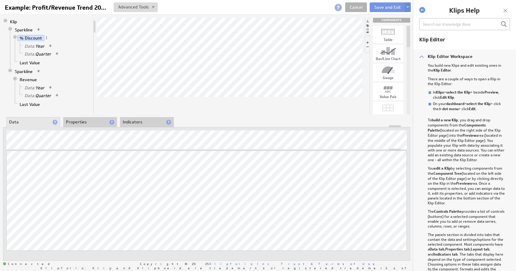
click at [34, 42] on li "Data: Year" at bounding box center [54, 46] width 73 height 8
click at [34, 44] on span "Data:" at bounding box center [29, 46] width 11 height 5
click at [31, 52] on span "Data:" at bounding box center [29, 53] width 11 height 5
click at [29, 61] on link "Last Value" at bounding box center [30, 63] width 25 height 6
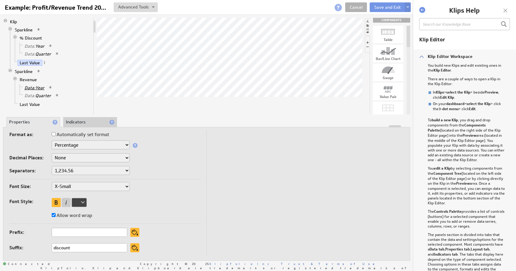
click at [31, 88] on span "Data:" at bounding box center [29, 87] width 11 height 5
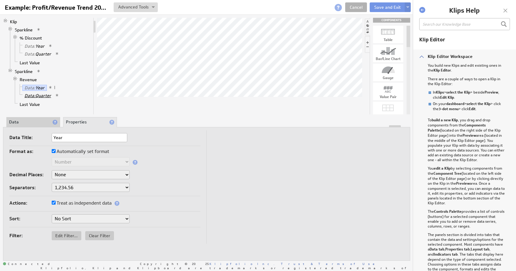
click at [32, 94] on span "Data:" at bounding box center [29, 95] width 11 height 5
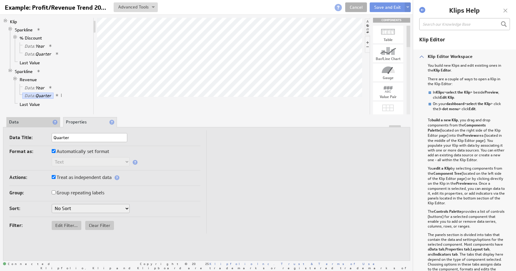
click at [37, 122] on li "Data" at bounding box center [33, 122] width 54 height 10
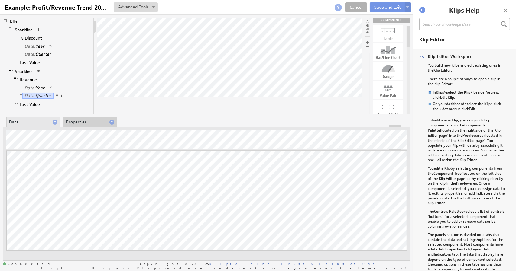
click at [408, 32] on div at bounding box center [408, 36] width 4 height 21
click at [506, 11] on div at bounding box center [505, 10] width 9 height 9
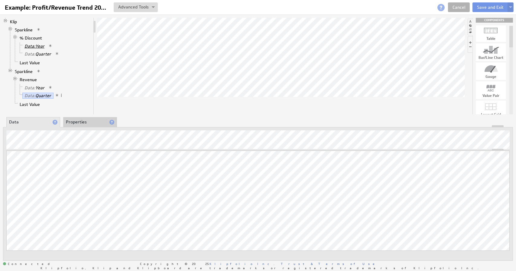
click at [32, 46] on span "Data:" at bounding box center [29, 46] width 11 height 5
click at [462, 8] on link "Cancel" at bounding box center [459, 7] width 22 height 10
